Goal: Browse casually: Explore the website without a specific task or goal

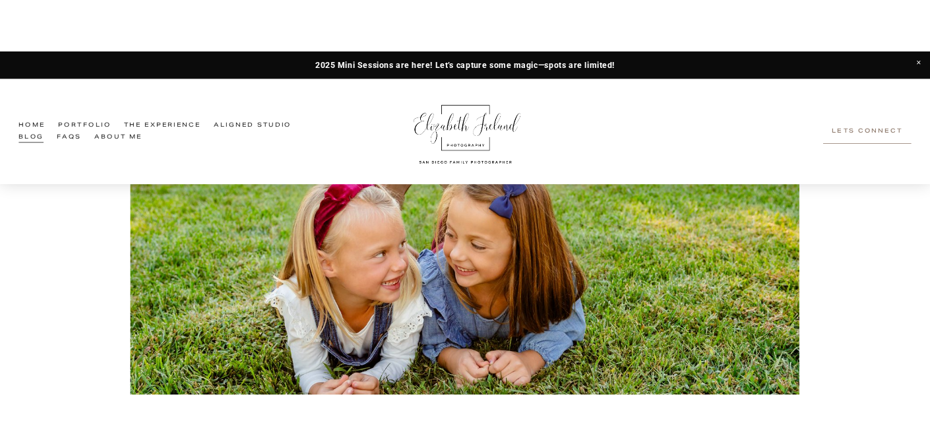
scroll to position [220, 0]
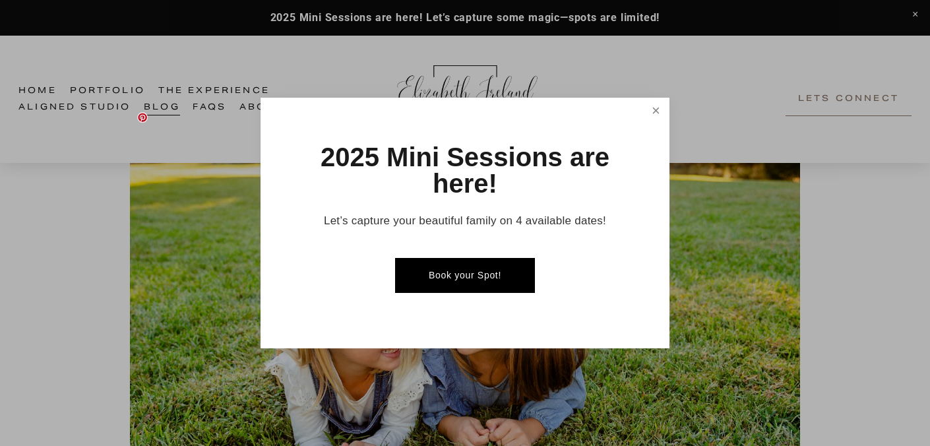
click at [651, 117] on link "Close" at bounding box center [656, 111] width 23 height 23
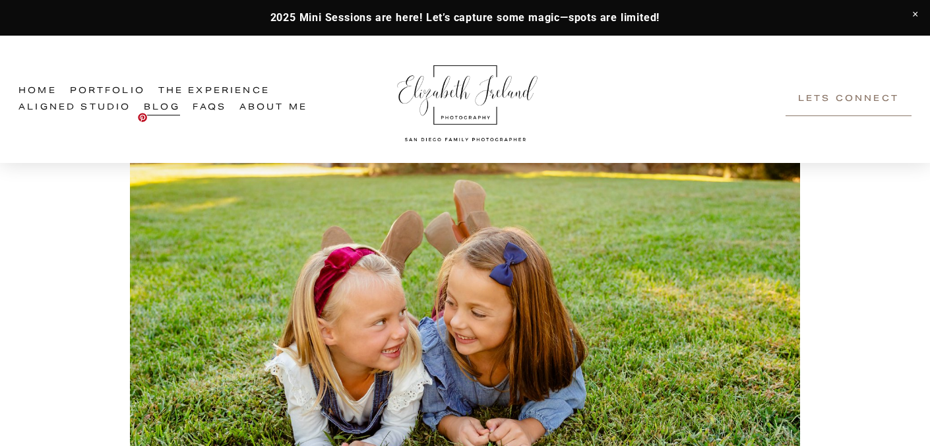
click at [753, 310] on img at bounding box center [465, 328] width 670 height 447
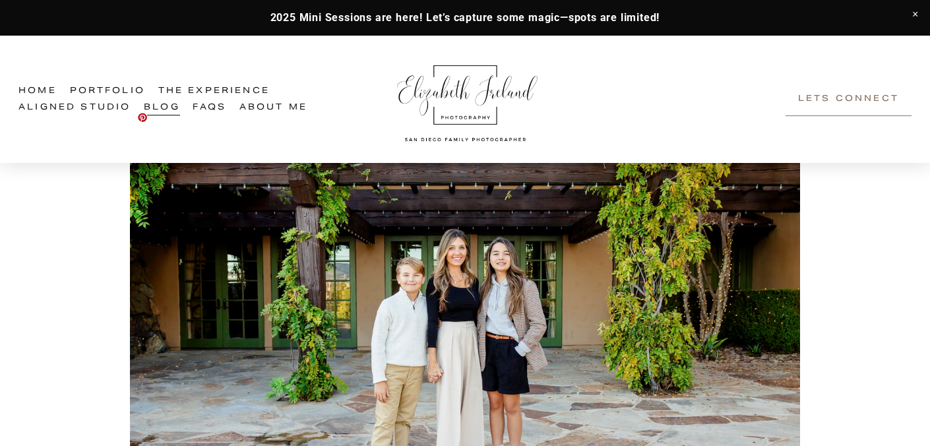
click at [757, 315] on img at bounding box center [465, 328] width 670 height 447
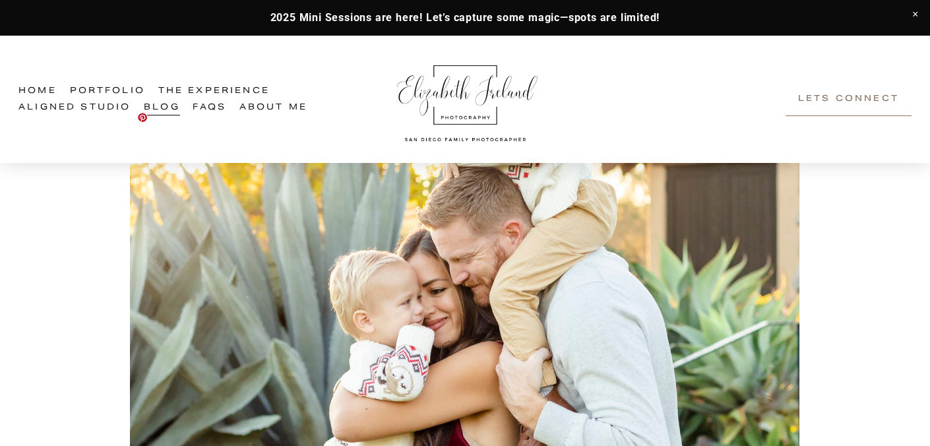
click at [757, 315] on img at bounding box center [465, 328] width 670 height 1004
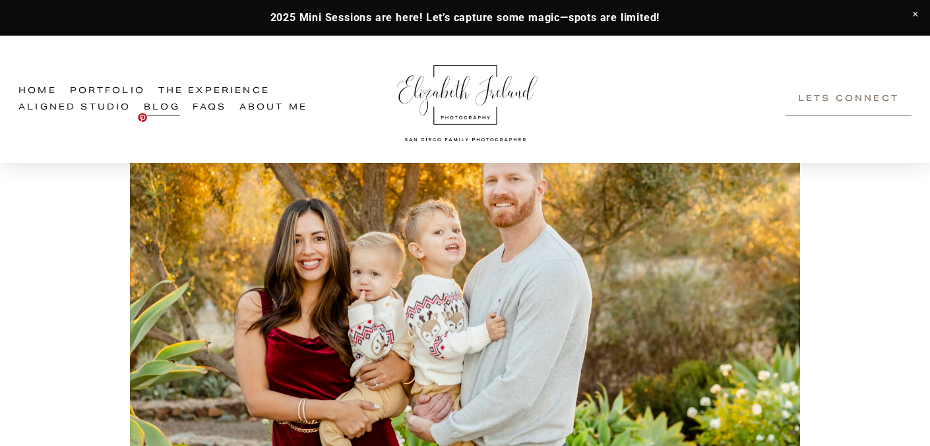
click at [757, 315] on img at bounding box center [465, 328] width 670 height 447
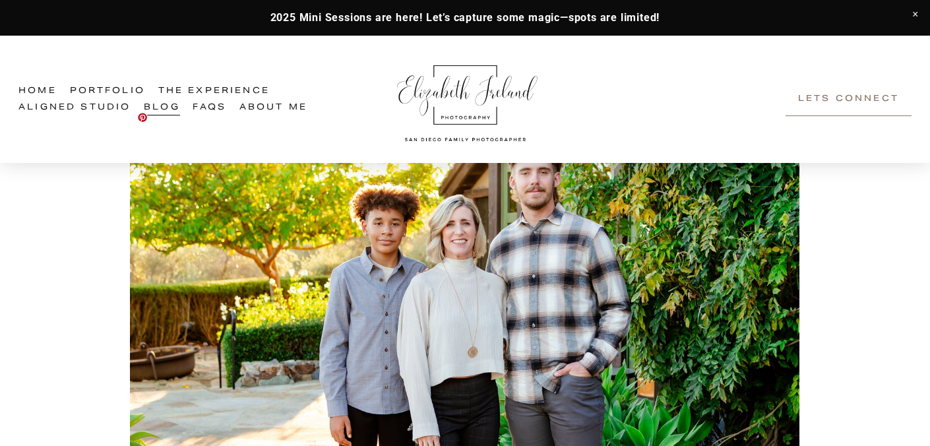
click at [757, 315] on img at bounding box center [465, 328] width 670 height 1005
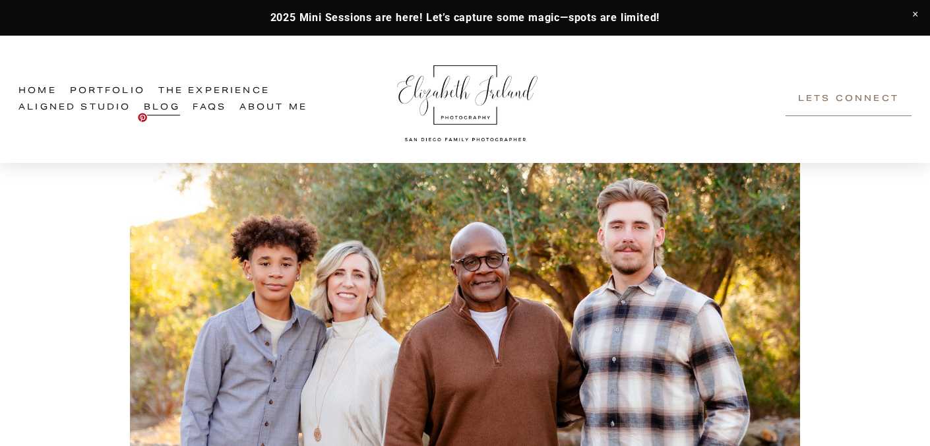
click at [757, 315] on img at bounding box center [465, 328] width 670 height 447
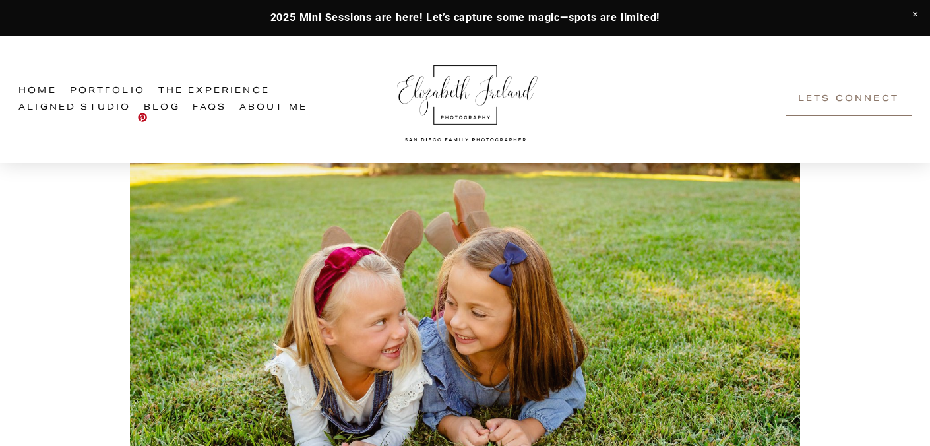
click at [757, 315] on img at bounding box center [465, 328] width 670 height 447
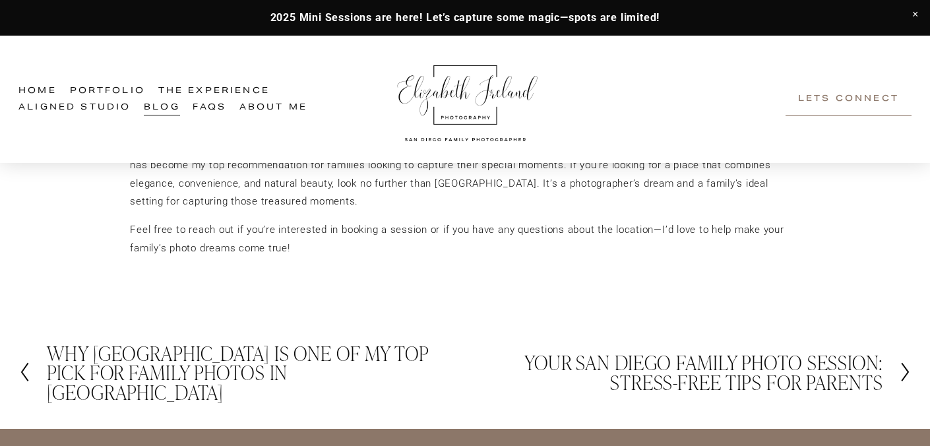
scroll to position [1760, 0]
